Goal: Contribute content

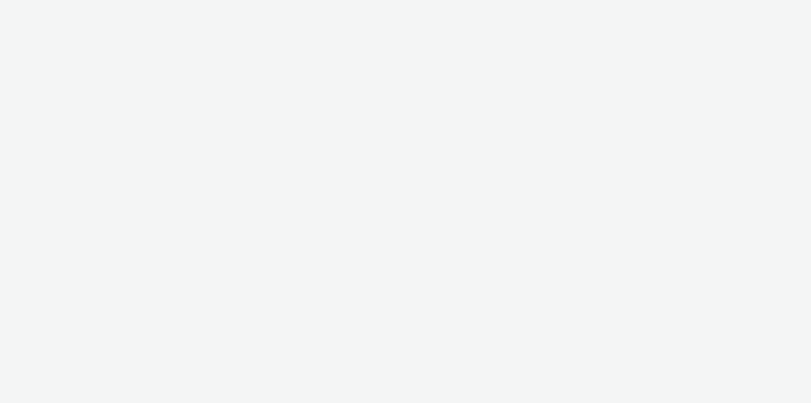
select select "79162ed7-0017-4339-93b0-3399b708648f"
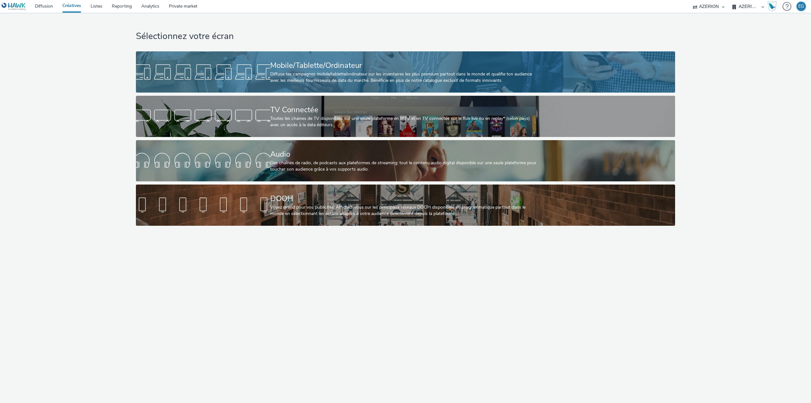
click at [321, 69] on div "Mobile/Tablette/Ordinateur" at bounding box center [404, 65] width 268 height 11
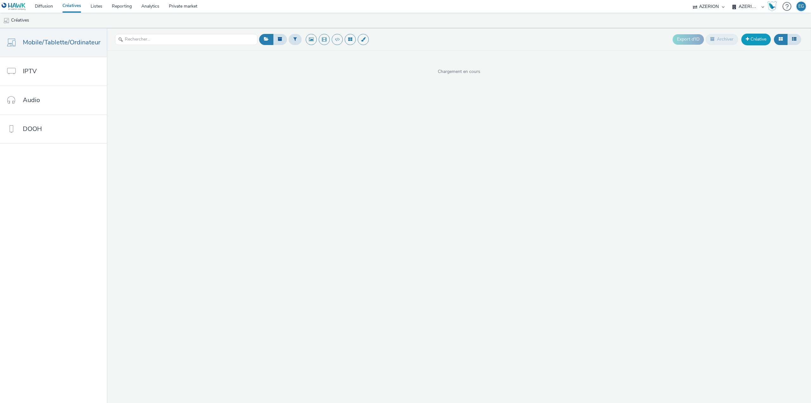
click at [746, 37] on span at bounding box center [747, 39] width 3 height 4
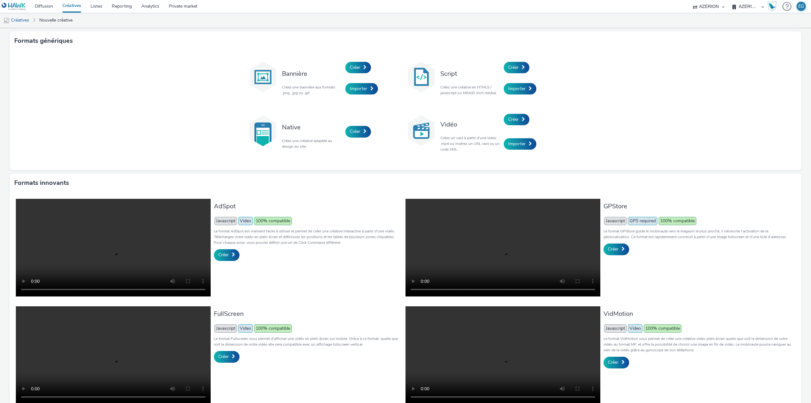
click at [341, 68] on div "Bannière Créez une bannière aux formats .png, .jpg ou .gif." at bounding box center [312, 78] width 67 height 43
click at [350, 68] on span "Créer" at bounding box center [355, 67] width 10 height 6
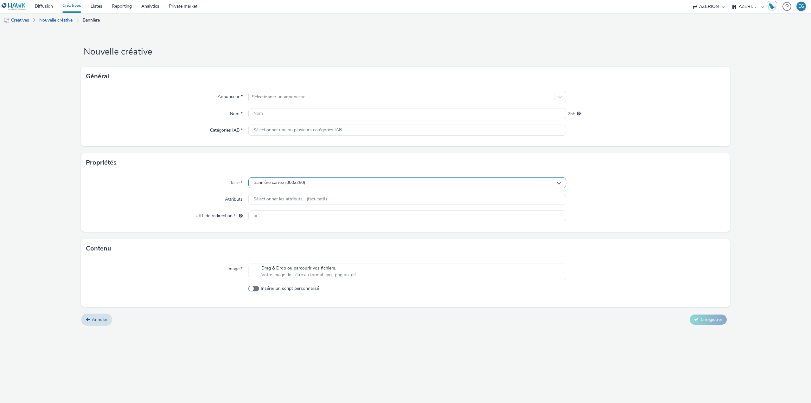
click at [288, 182] on span "Bannière carrée (300x250)" at bounding box center [279, 182] width 52 height 5
click at [291, 194] on input "text" at bounding box center [407, 195] width 317 height 11
type input "728"
click at [299, 209] on li "728x90" at bounding box center [407, 209] width 317 height 10
click at [301, 267] on span "Drag & Drop ou parcourir vos fichiers." at bounding box center [308, 268] width 95 height 6
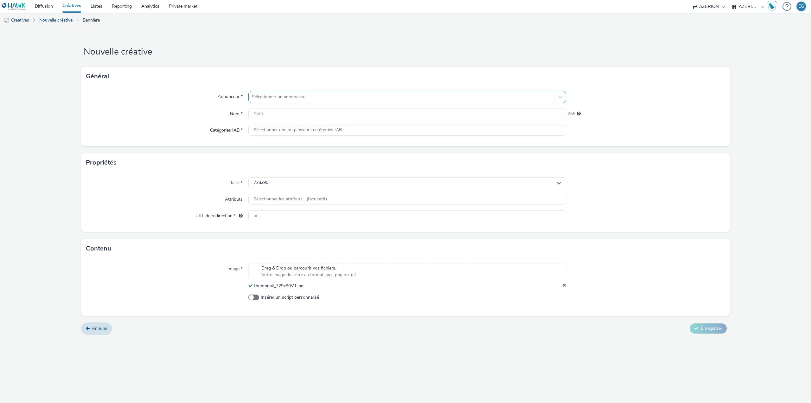
click at [276, 99] on div at bounding box center [401, 97] width 299 height 8
type input "test"
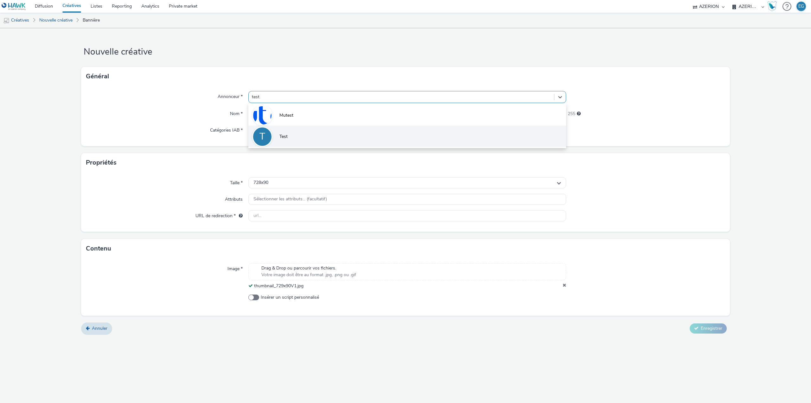
click at [279, 136] on span "Test" at bounding box center [283, 136] width 8 height 6
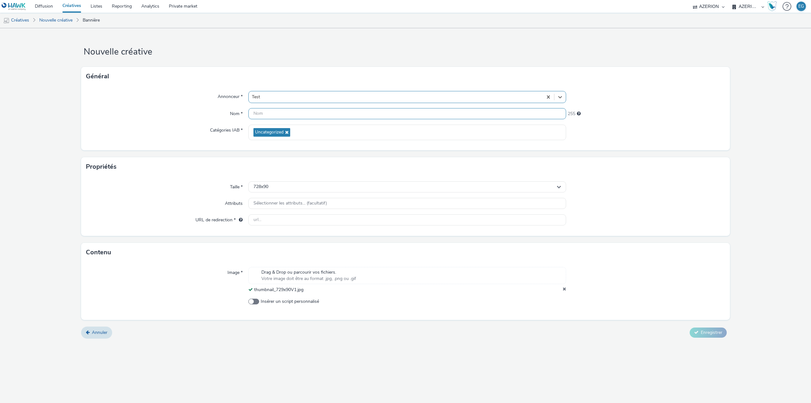
click at [269, 111] on input "text" at bounding box center [407, 113] width 318 height 11
type input "test"
click at [277, 221] on input "text" at bounding box center [407, 219] width 318 height 11
type input "https://www.delarte.fr/"
click at [713, 337] on button "Enregistrer" at bounding box center [708, 332] width 37 height 10
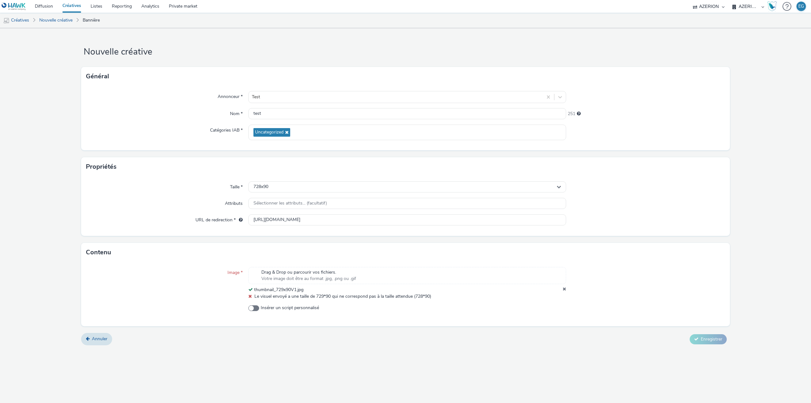
click at [69, 4] on link "Créatives" at bounding box center [72, 6] width 28 height 13
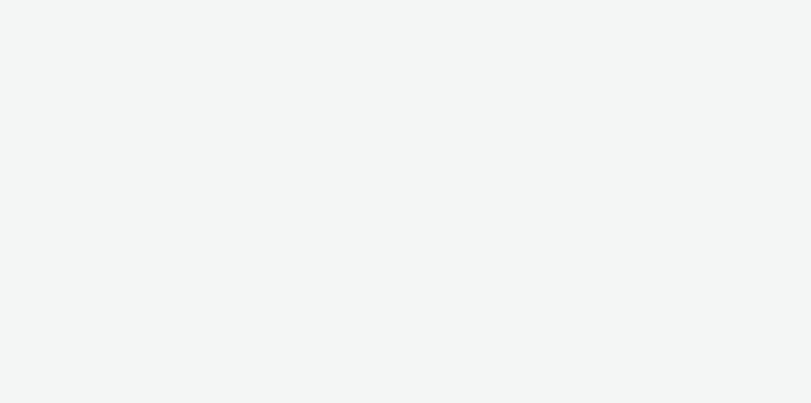
select select "79162ed7-0017-4339-93b0-3399b708648f"
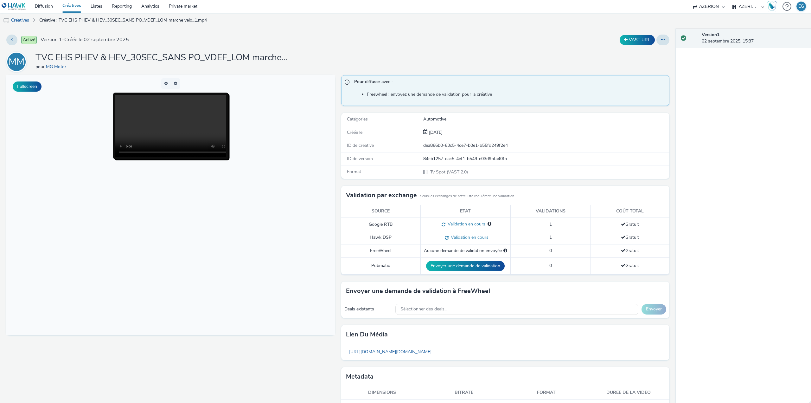
click at [207, 188] on body at bounding box center [170, 205] width 328 height 260
click at [46, 7] on link "Diffusion" at bounding box center [44, 6] width 28 height 13
